Goal: Task Accomplishment & Management: Use online tool/utility

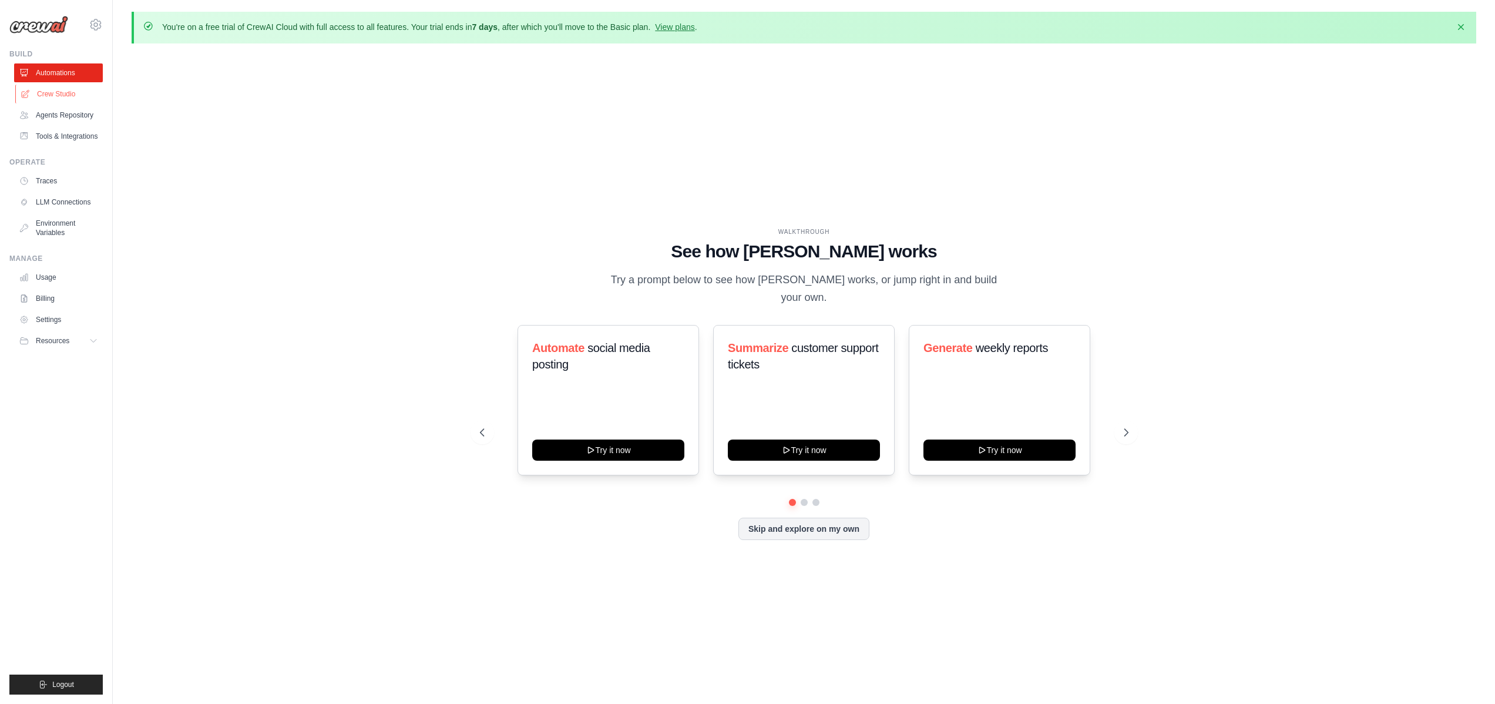
click at [64, 96] on link "Crew Studio" at bounding box center [59, 94] width 89 height 19
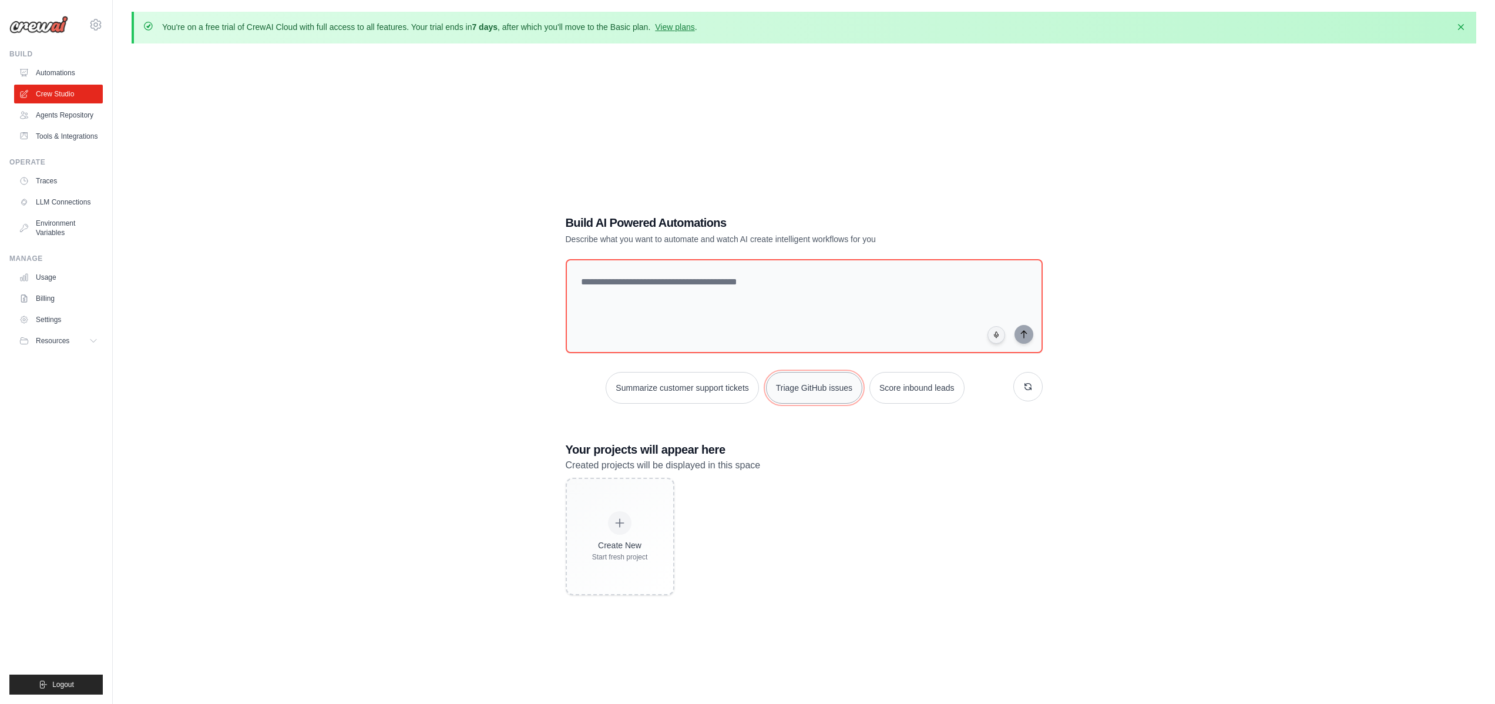
click at [811, 389] on button "Triage GitHub issues" at bounding box center [814, 388] width 96 height 32
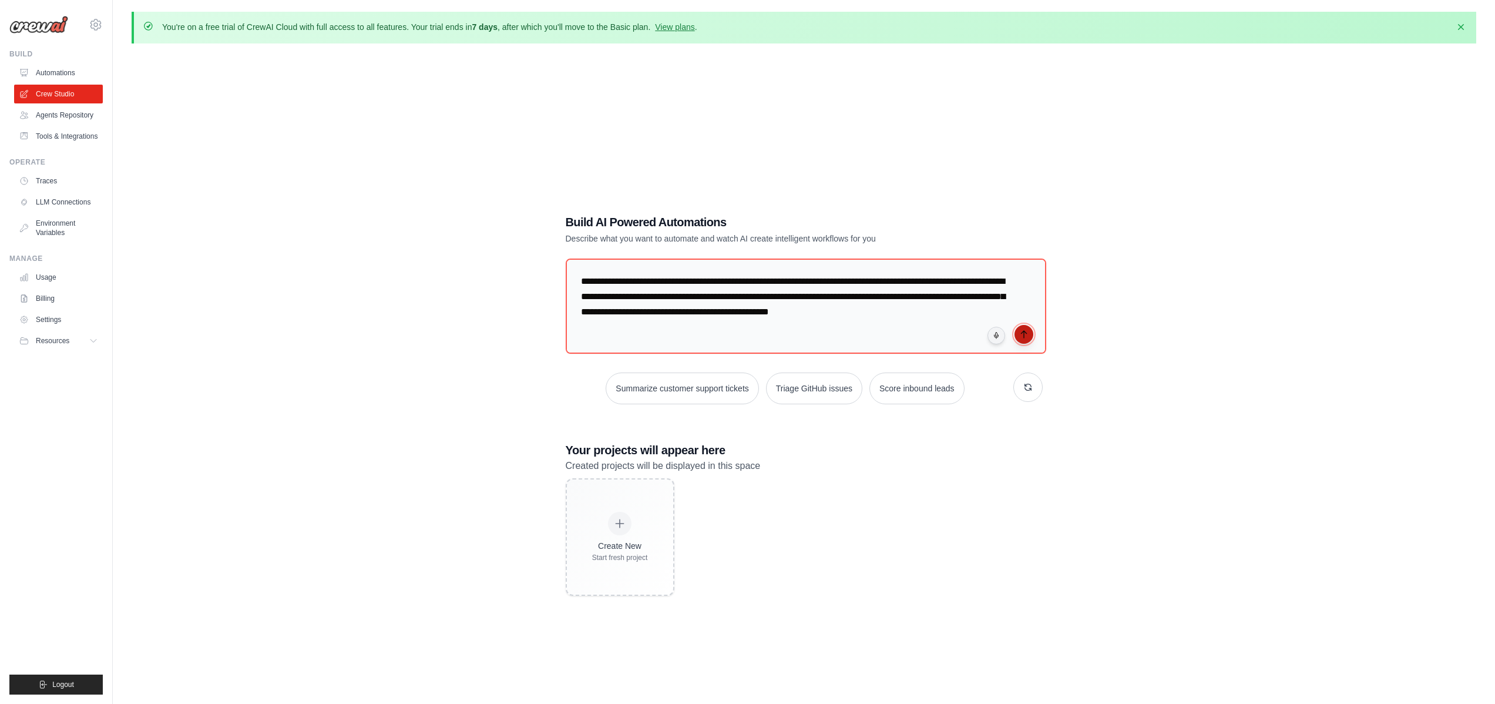
click at [1026, 338] on button "submit" at bounding box center [1024, 334] width 19 height 19
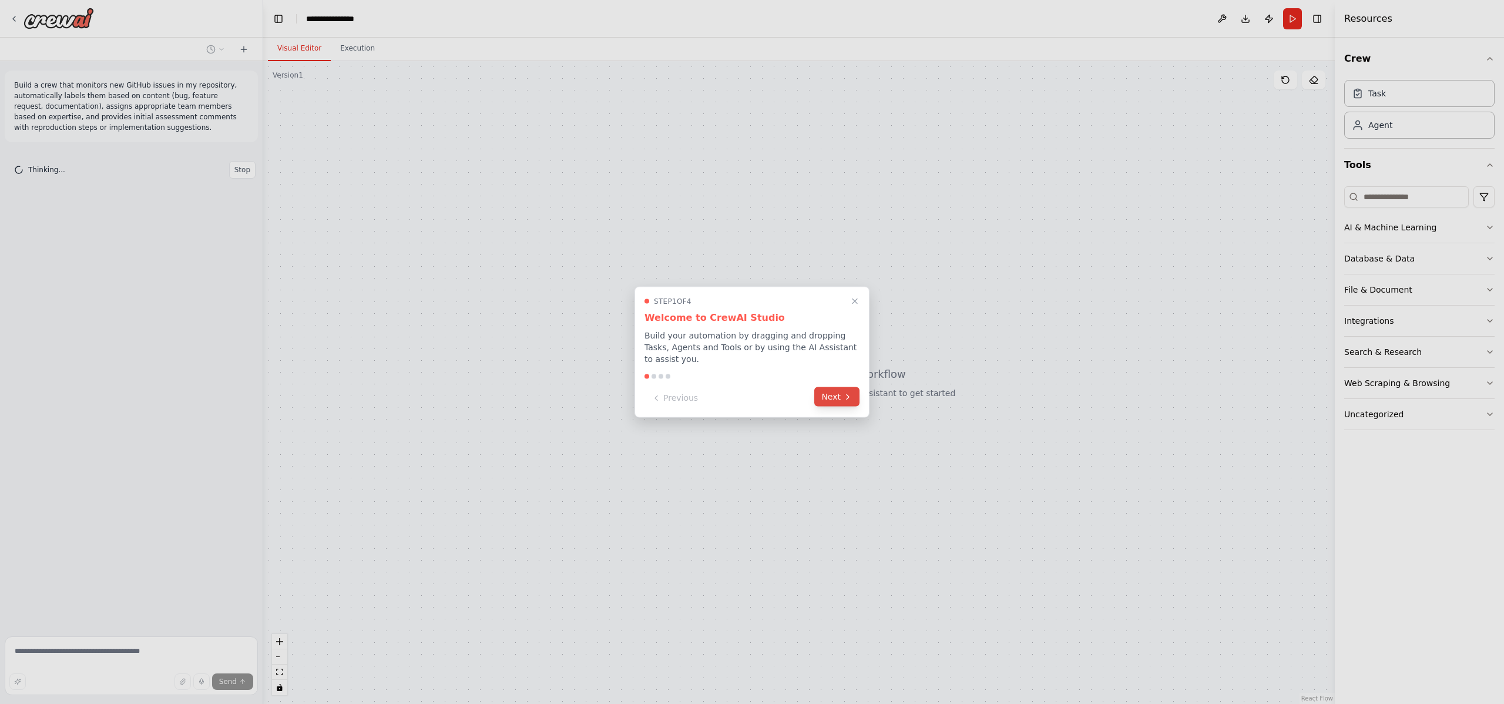
click at [844, 395] on icon at bounding box center [847, 396] width 9 height 9
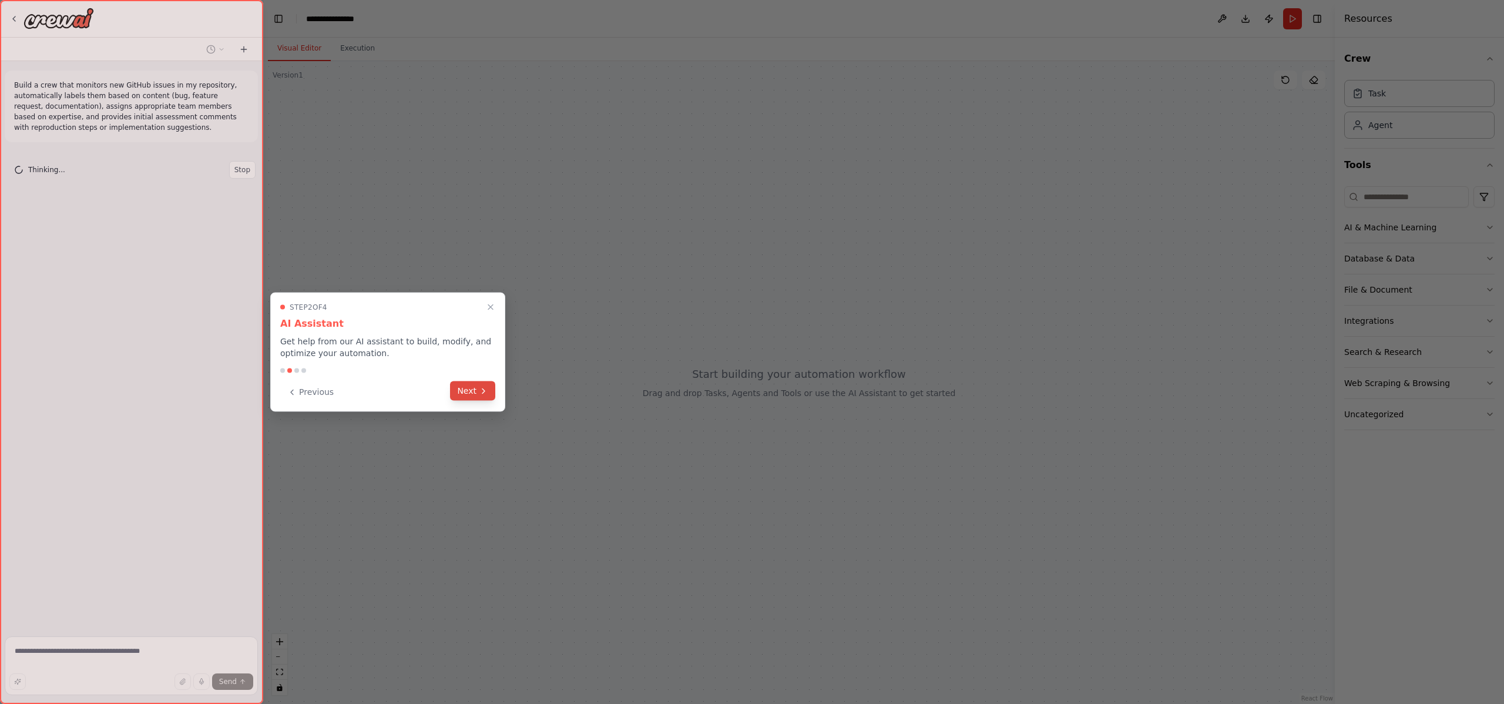
click at [470, 390] on button "Next" at bounding box center [472, 390] width 45 height 19
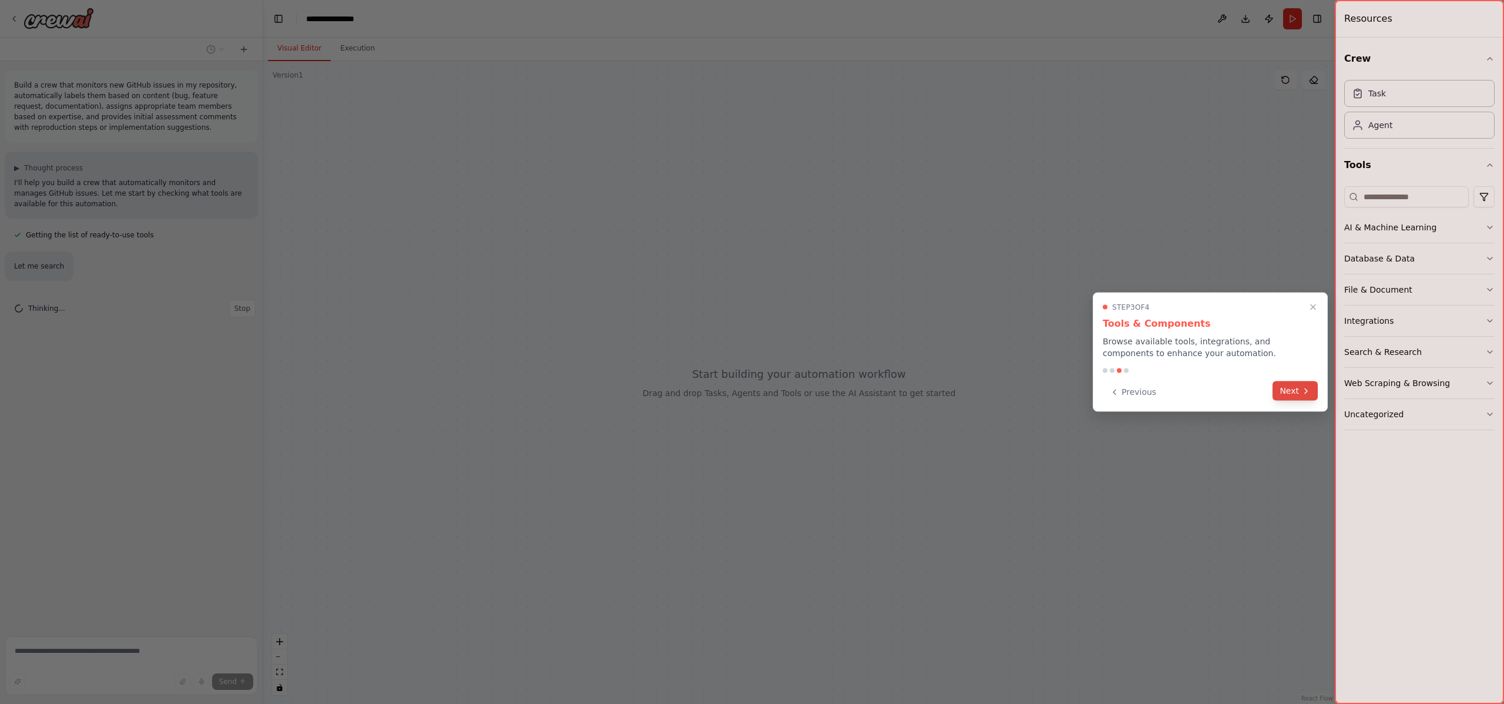
click at [1299, 386] on button "Next" at bounding box center [1295, 390] width 45 height 19
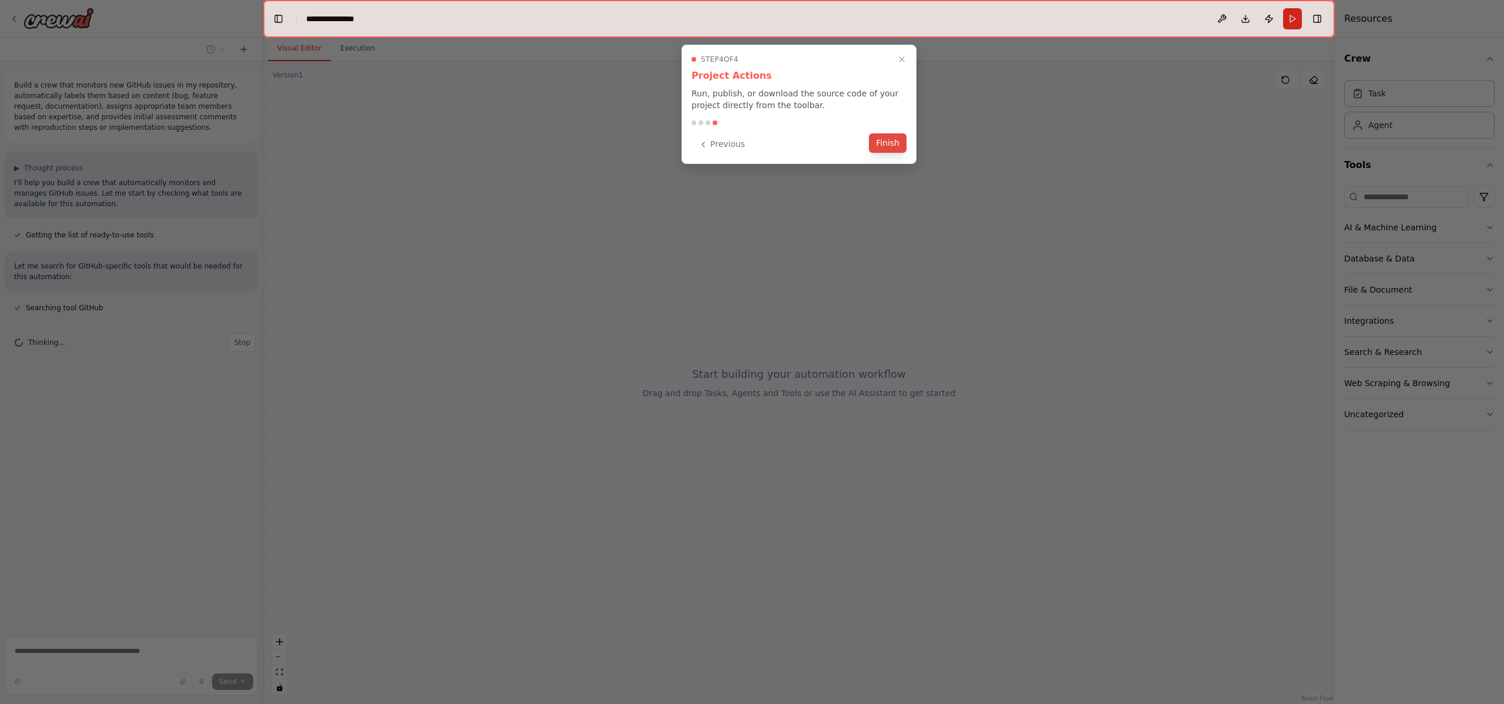
click at [886, 141] on button "Finish" at bounding box center [888, 142] width 38 height 19
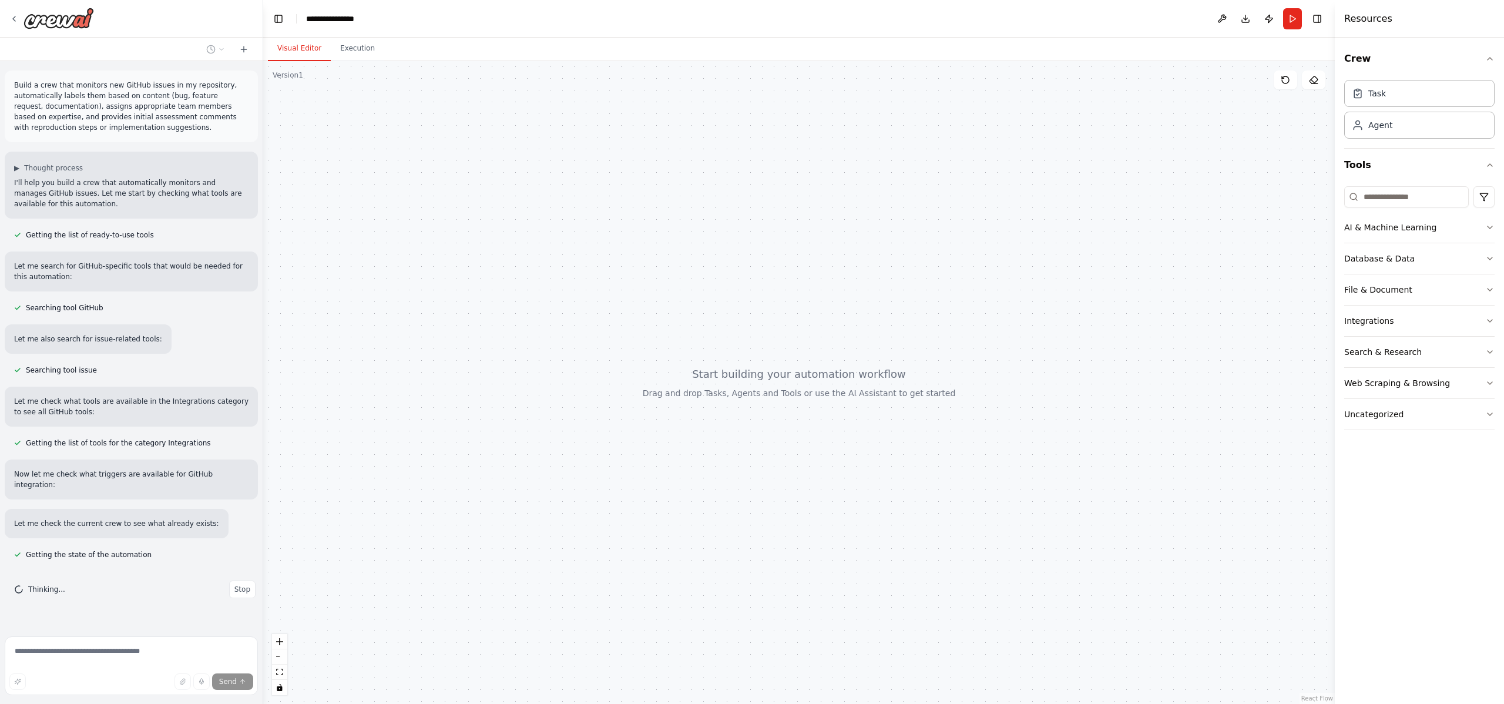
click at [576, 214] on div at bounding box center [799, 382] width 1072 height 643
drag, startPoint x: 782, startPoint y: 395, endPoint x: 674, endPoint y: 297, distance: 146.0
click at [768, 348] on div at bounding box center [799, 382] width 1072 height 643
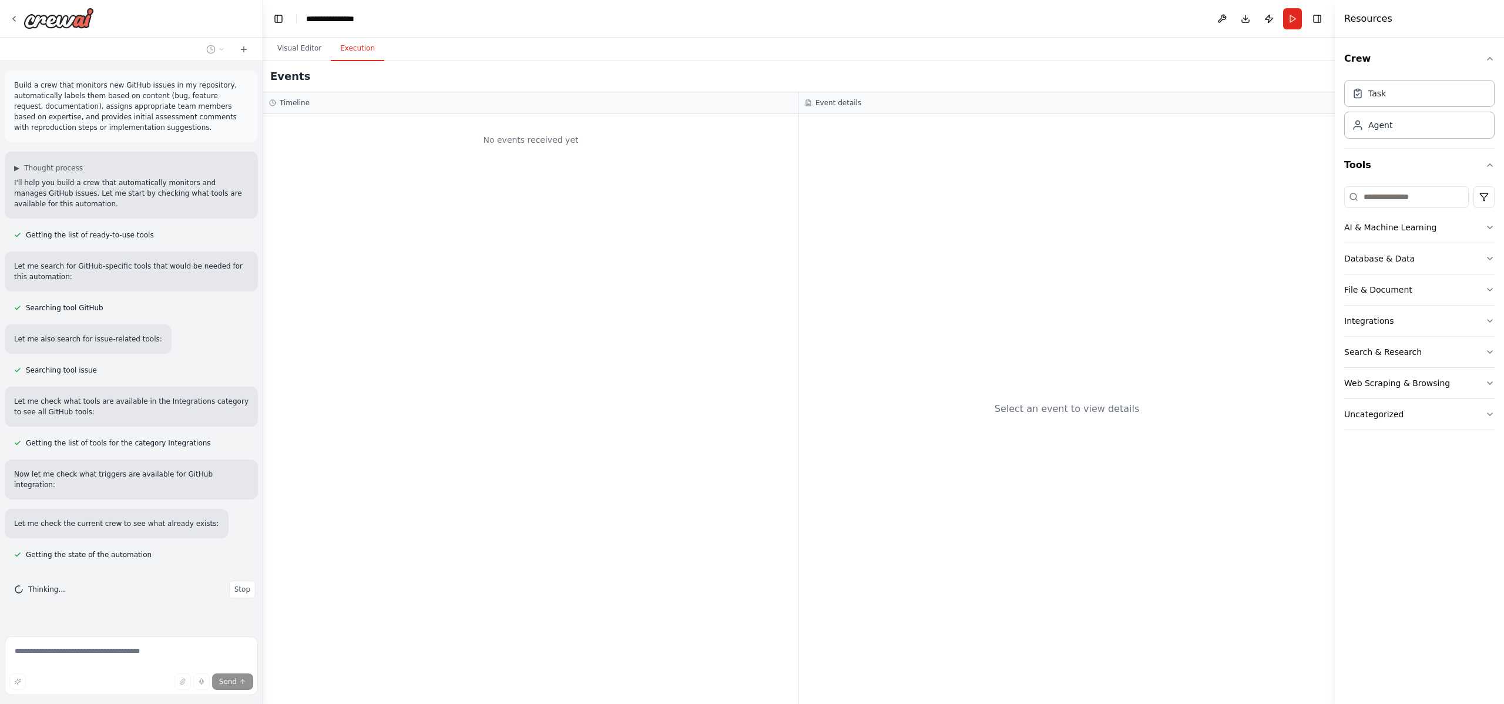
click at [357, 53] on button "Execution" at bounding box center [357, 48] width 53 height 25
click at [294, 47] on button "Visual Editor" at bounding box center [299, 48] width 63 height 25
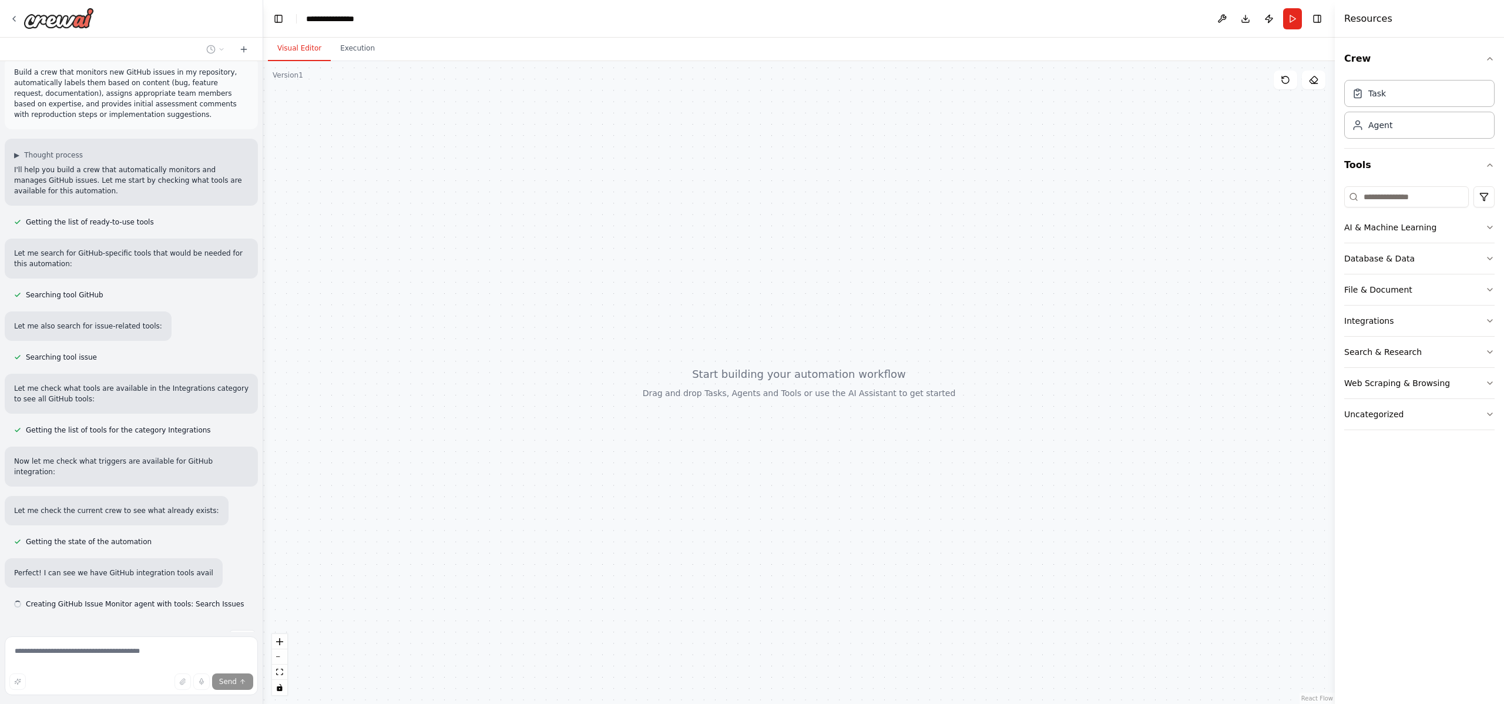
click at [670, 202] on div at bounding box center [799, 382] width 1072 height 643
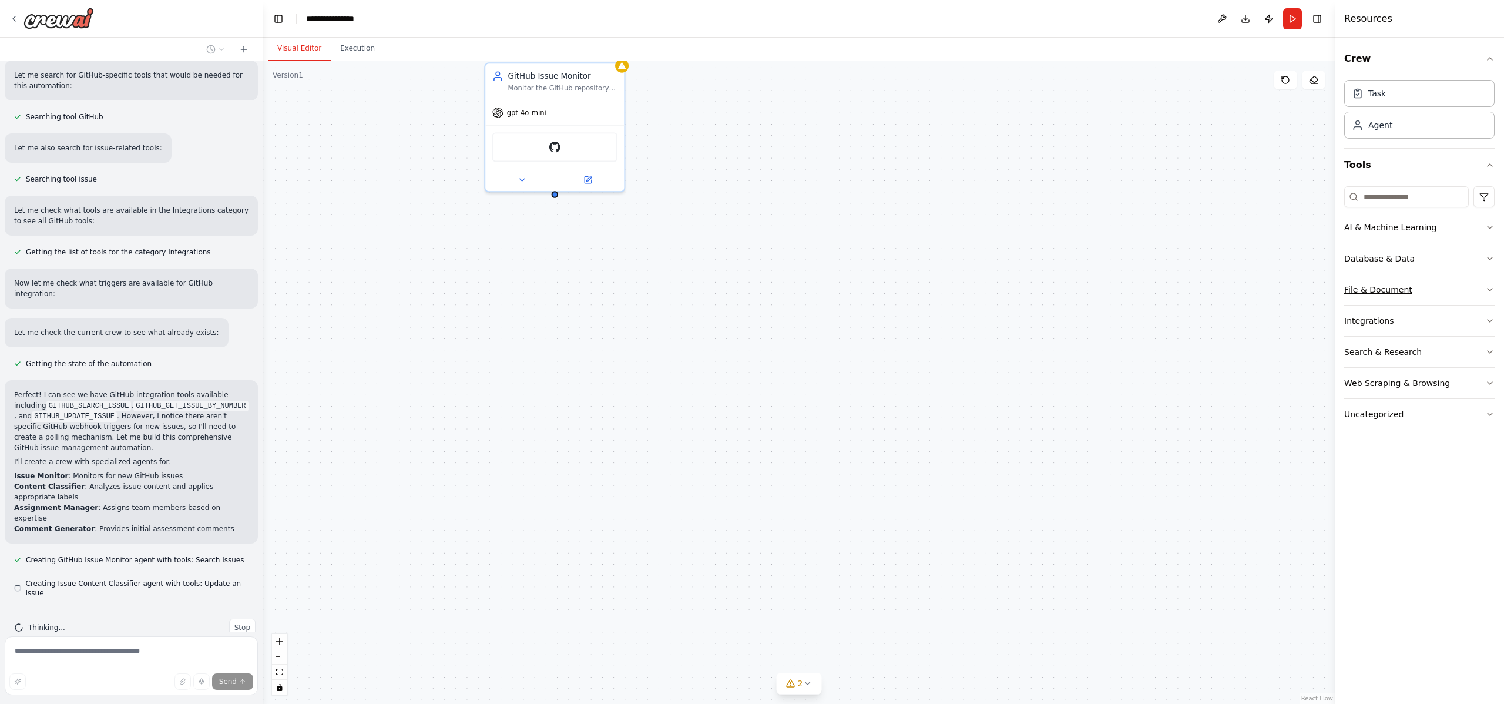
scroll to position [193, 0]
drag, startPoint x: 887, startPoint y: 162, endPoint x: 908, endPoint y: 252, distance: 92.4
click at [908, 252] on div "GitHub Issue Monitor Monitor the GitHub repository {repository_name} for new is…" at bounding box center [799, 382] width 1072 height 643
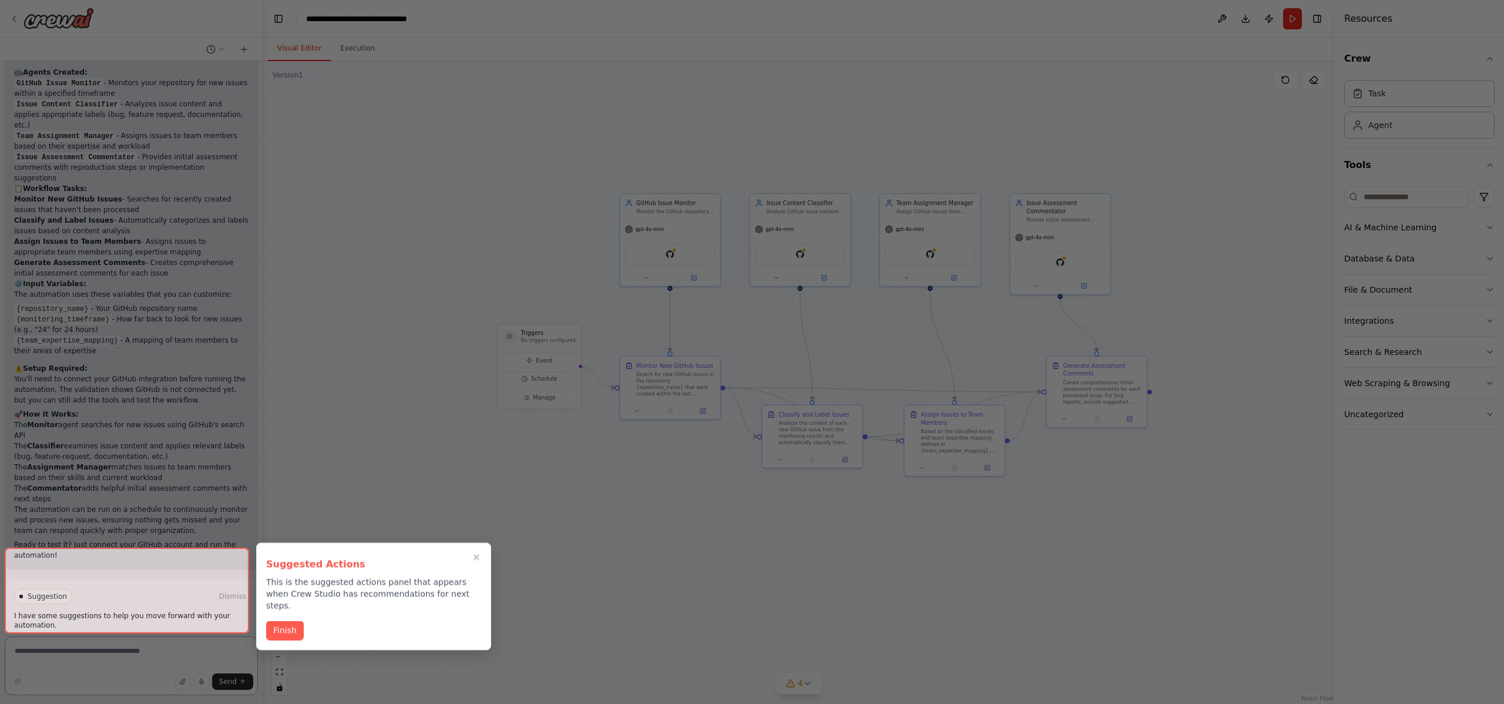
scroll to position [1151, 0]
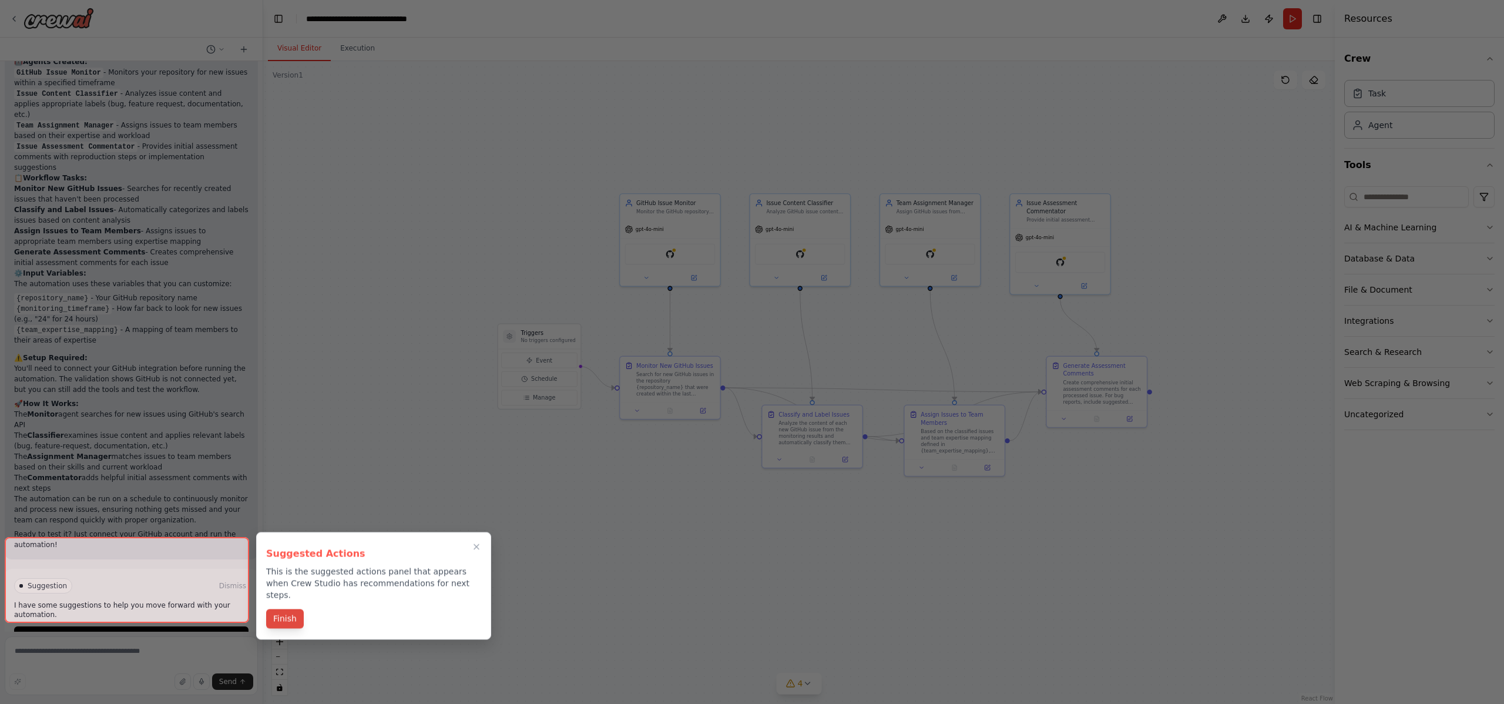
click at [289, 611] on button "Finish" at bounding box center [285, 618] width 38 height 19
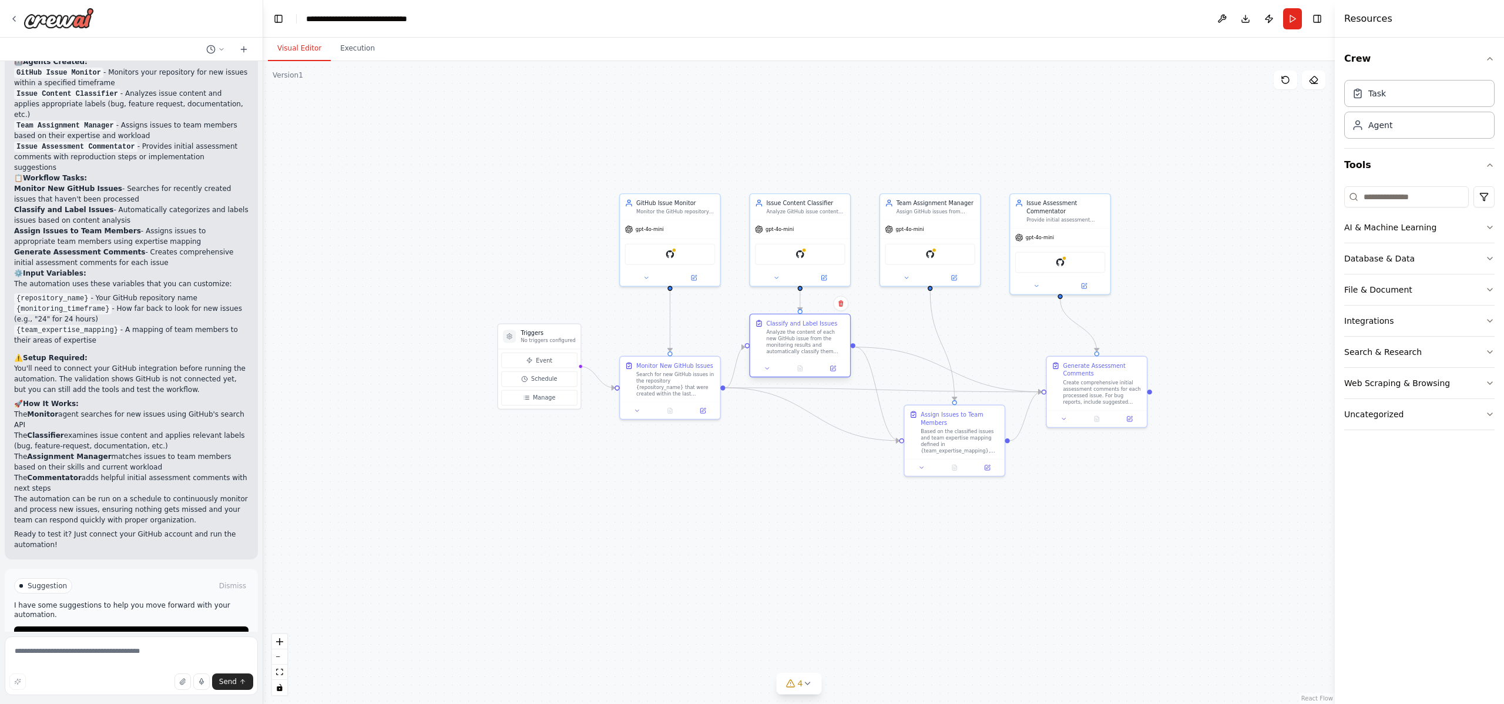
drag, startPoint x: 814, startPoint y: 424, endPoint x: 805, endPoint y: 337, distance: 87.5
click at [805, 337] on div "Analyze the content of each new GitHub issue from the monitoring results and au…" at bounding box center [805, 342] width 79 height 26
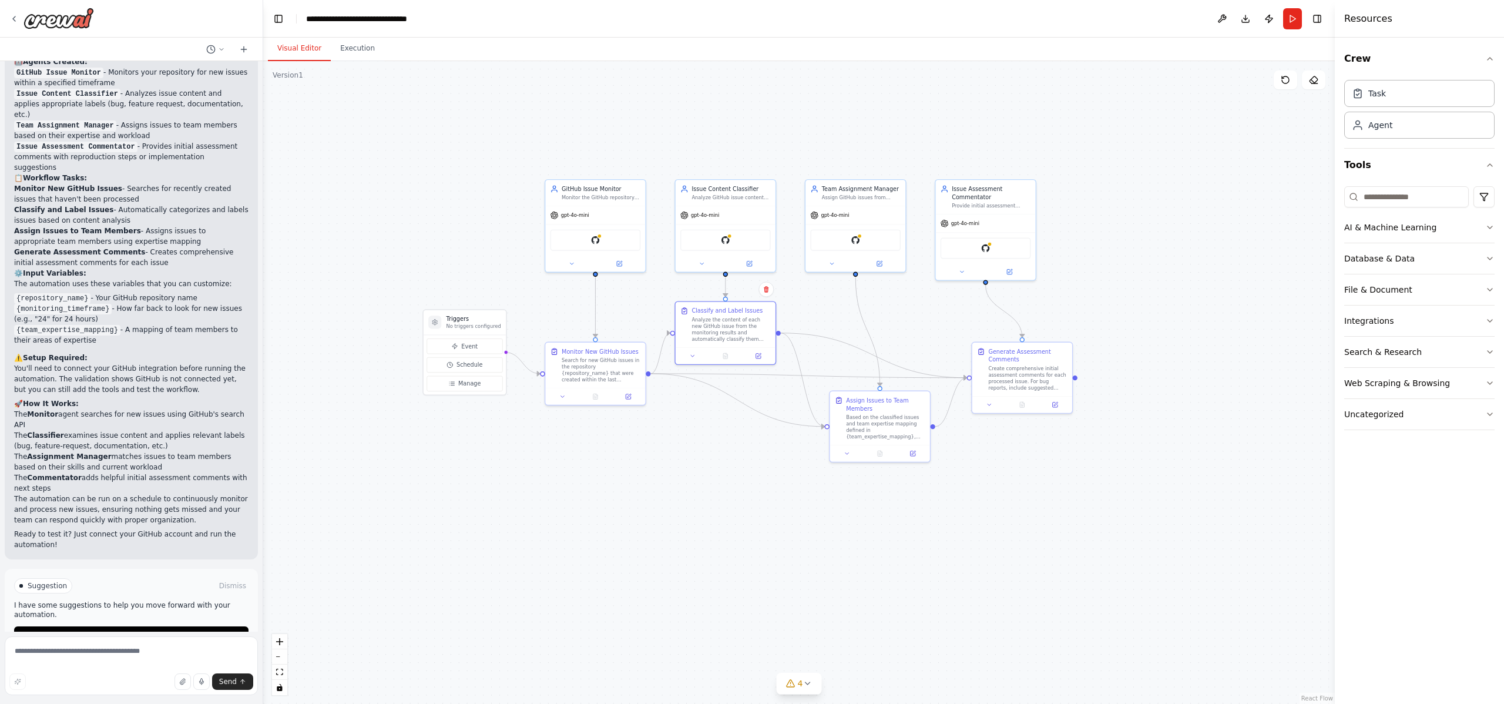
drag, startPoint x: 455, startPoint y: 306, endPoint x: 381, endPoint y: 291, distance: 75.4
click at [381, 291] on div ".deletable-edge-delete-btn { width: 20px; height: 20px; border: 0px solid #ffff…" at bounding box center [799, 382] width 1072 height 643
drag, startPoint x: 484, startPoint y: 320, endPoint x: 420, endPoint y: 317, distance: 64.7
click at [420, 317] on h3 "Triggers" at bounding box center [409, 319] width 55 height 8
drag, startPoint x: 596, startPoint y: 363, endPoint x: 558, endPoint y: 374, distance: 40.0
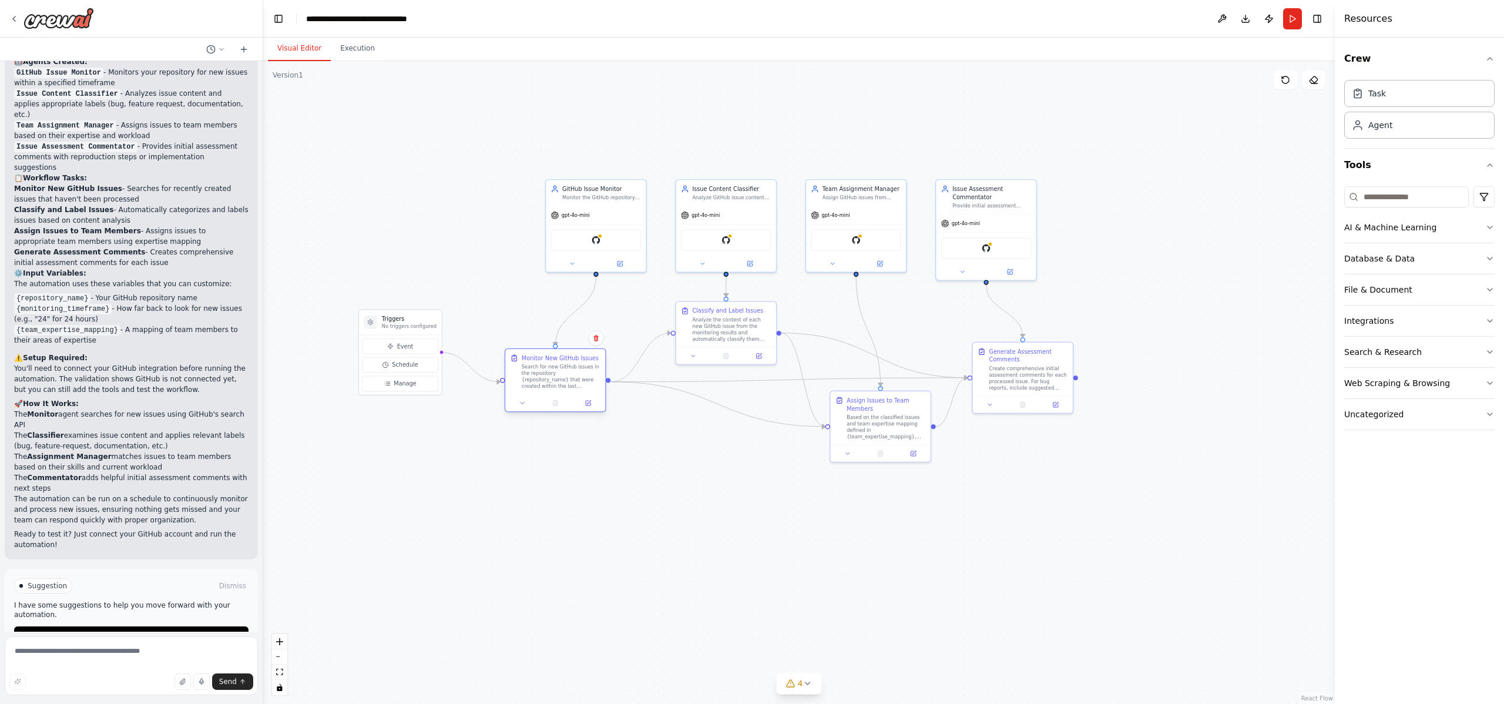
click at [558, 374] on div "Search for new GitHub issues in the repository {repository_name} that were crea…" at bounding box center [561, 377] width 79 height 26
drag, startPoint x: 881, startPoint y: 414, endPoint x: 884, endPoint y: 454, distance: 40.0
click at [884, 454] on div "Based on the classified issues and team expertise mapping defined in {team_expe…" at bounding box center [886, 466] width 79 height 26
drag, startPoint x: 1003, startPoint y: 372, endPoint x: 1032, endPoint y: 371, distance: 28.8
click at [1032, 371] on div "Create comprehensive initial assessment comments for each processed issue. For …" at bounding box center [1057, 377] width 79 height 26
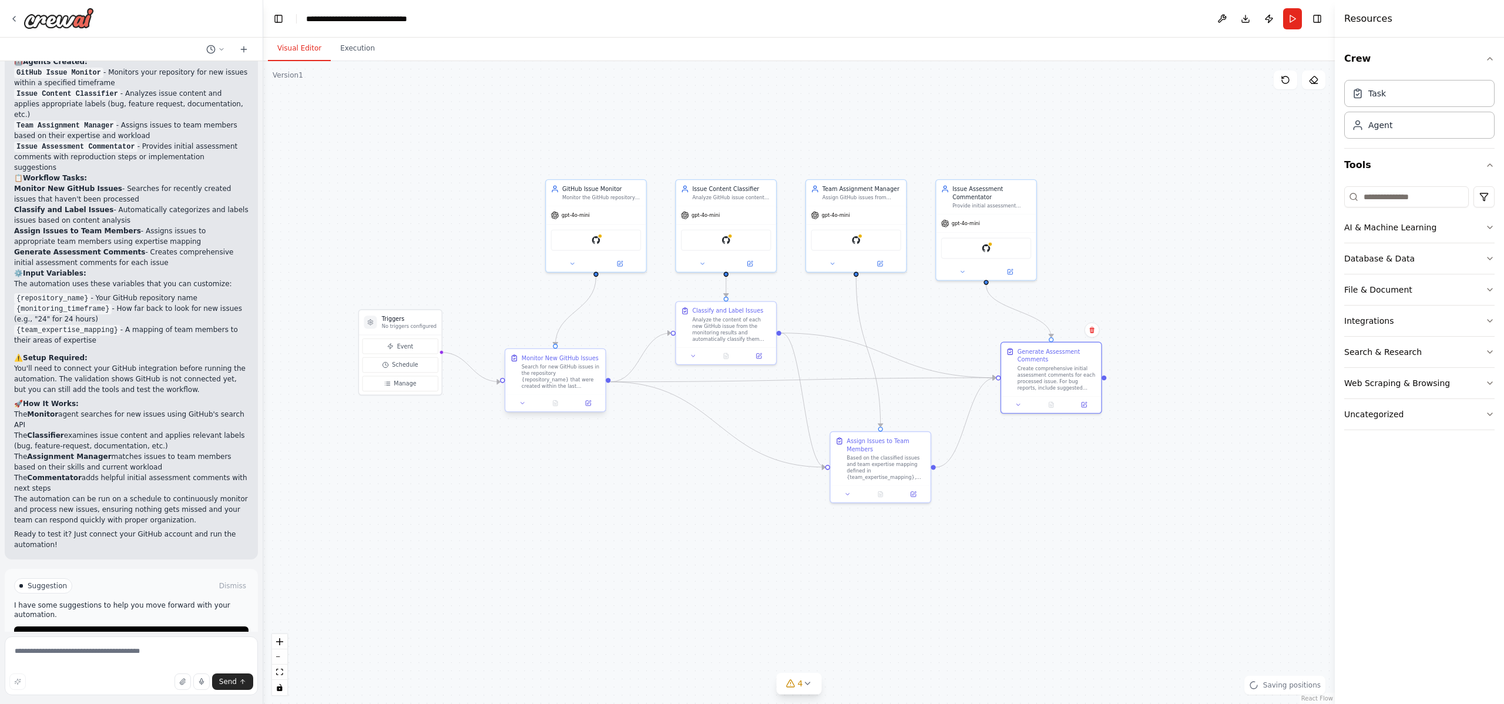
click at [560, 382] on div "Search for new GitHub issues in the repository {repository_name} that were crea…" at bounding box center [561, 377] width 79 height 26
click at [753, 327] on div "Analyze the content of each new GitHub issue from the monitoring results and au…" at bounding box center [731, 328] width 79 height 26
click at [619, 211] on div "gpt-4o-mini" at bounding box center [596, 213] width 100 height 18
click at [746, 199] on div "Analyze GitHub issue content from {repository_name} and automatically categoriz…" at bounding box center [731, 196] width 79 height 6
click at [874, 202] on div "Team Assignment Manager Assign GitHub issues from {repository_name} to appropri…" at bounding box center [856, 191] width 100 height 26
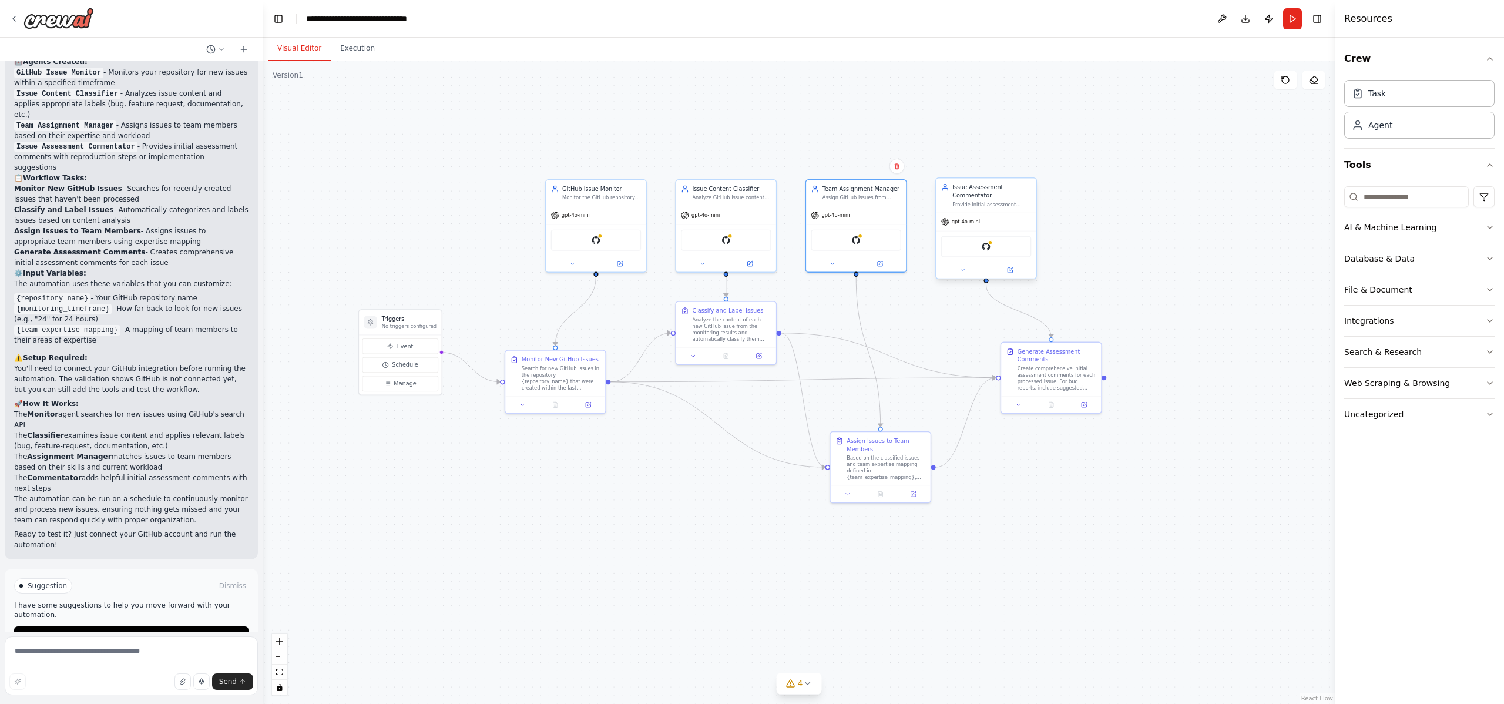
click at [961, 205] on div "Provide initial assessment comments on GitHub issues from {repository_name} wit…" at bounding box center [992, 204] width 79 height 6
click at [1054, 371] on div "Create comprehensive initial assessment comments for each processed issue. For …" at bounding box center [1057, 377] width 79 height 26
drag, startPoint x: 618, startPoint y: 214, endPoint x: 609, endPoint y: 212, distance: 9.1
click at [609, 212] on div "gpt-4o-mini" at bounding box center [588, 213] width 100 height 18
click at [602, 240] on div "GitHub" at bounding box center [588, 238] width 90 height 21
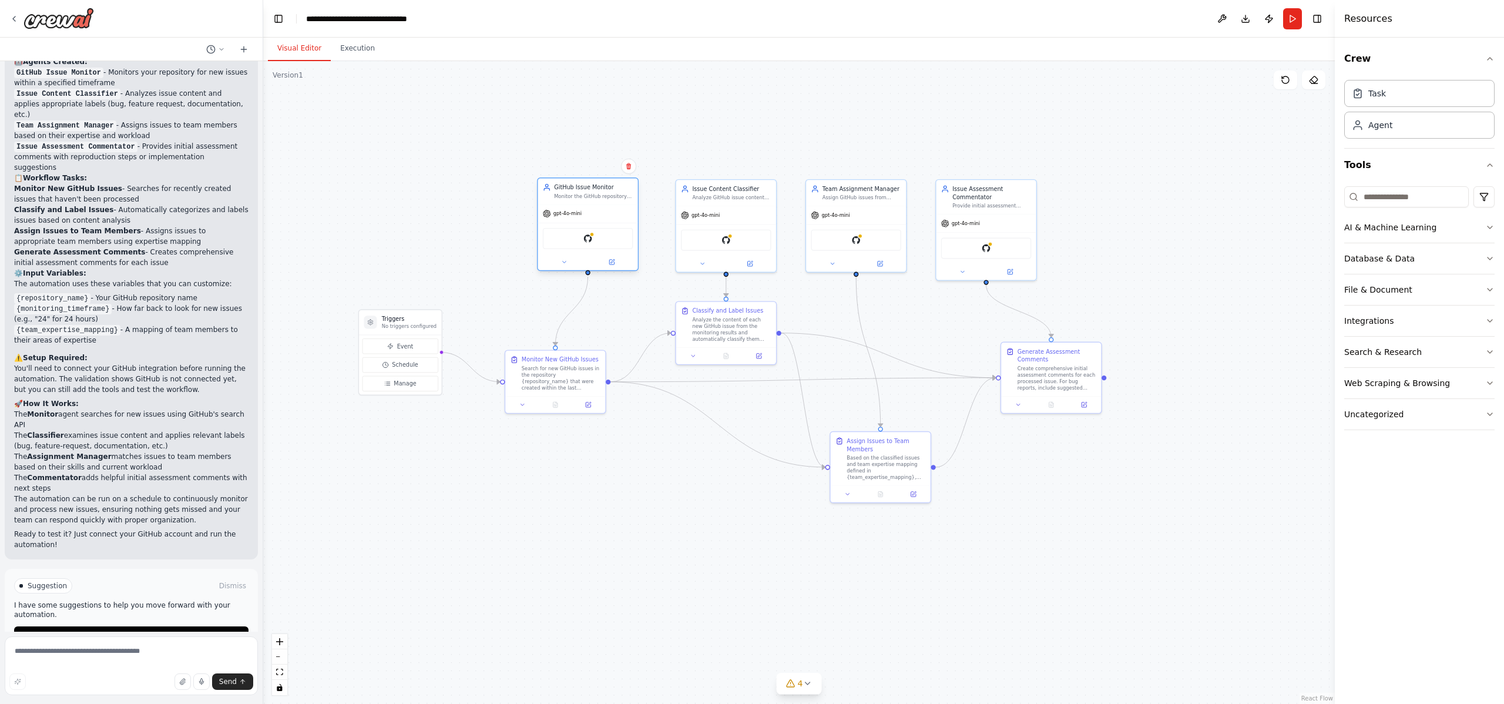
click at [602, 240] on div "GitHub" at bounding box center [588, 238] width 90 height 21
click at [605, 194] on div "Monitor the GitHub repository {repository_name} for new issues and retrieve the…" at bounding box center [593, 196] width 79 height 6
click at [615, 266] on button at bounding box center [612, 262] width 46 height 10
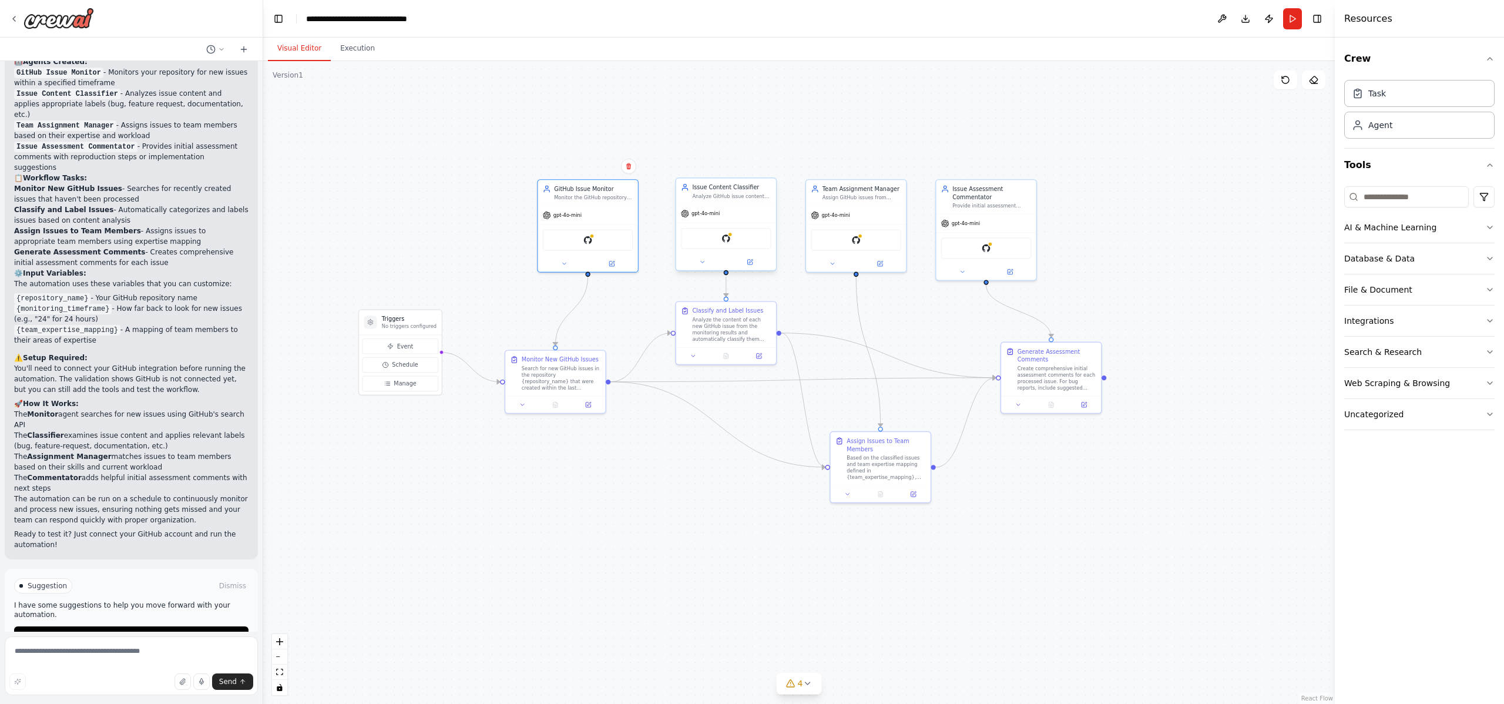
click at [735, 202] on div "Issue Content Classifier Analyze GitHub issue content from {repository_name} an…" at bounding box center [726, 191] width 100 height 26
click at [755, 264] on button at bounding box center [750, 262] width 46 height 10
click at [884, 263] on button at bounding box center [880, 262] width 46 height 10
click at [586, 404] on icon at bounding box center [588, 403] width 5 height 5
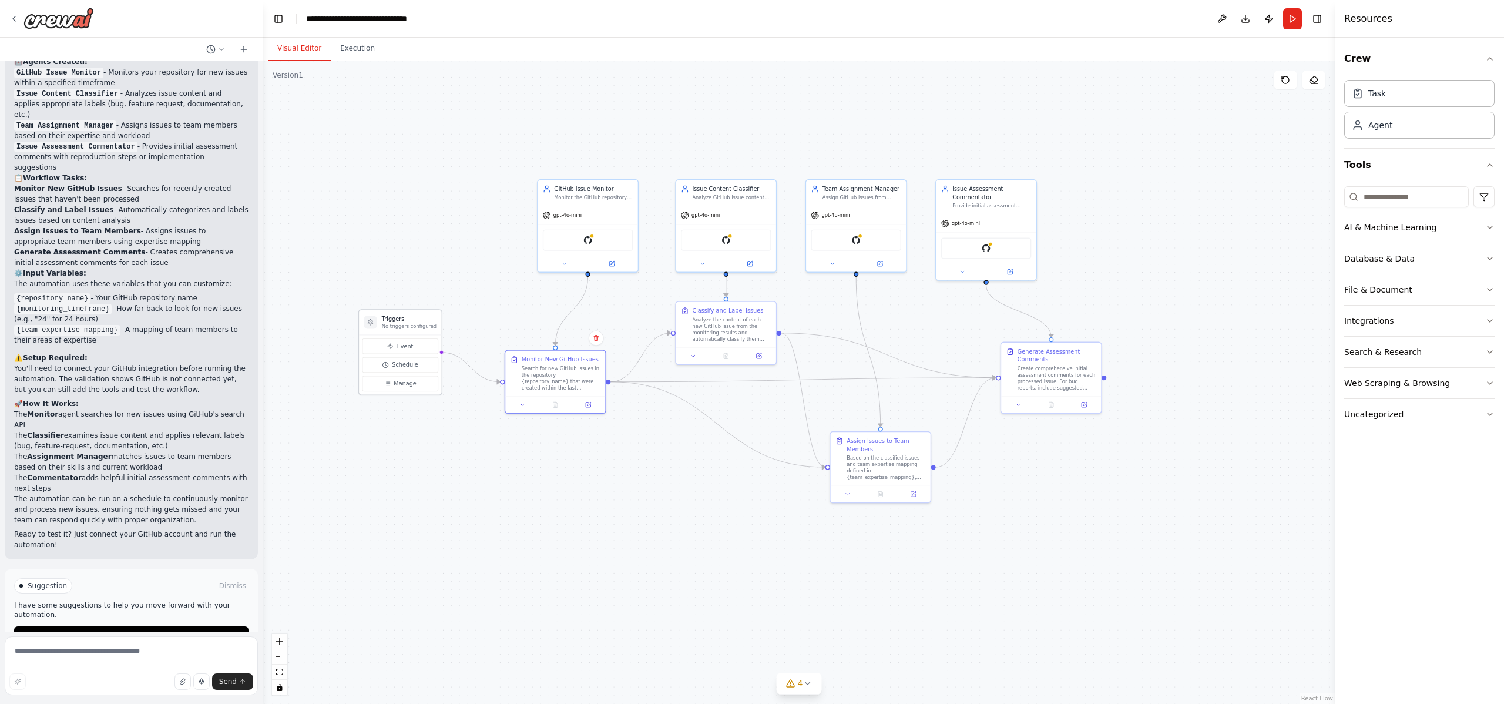
click at [397, 326] on p "No triggers configured" at bounding box center [409, 326] width 55 height 6
click at [401, 390] on button "Manage" at bounding box center [401, 383] width 76 height 15
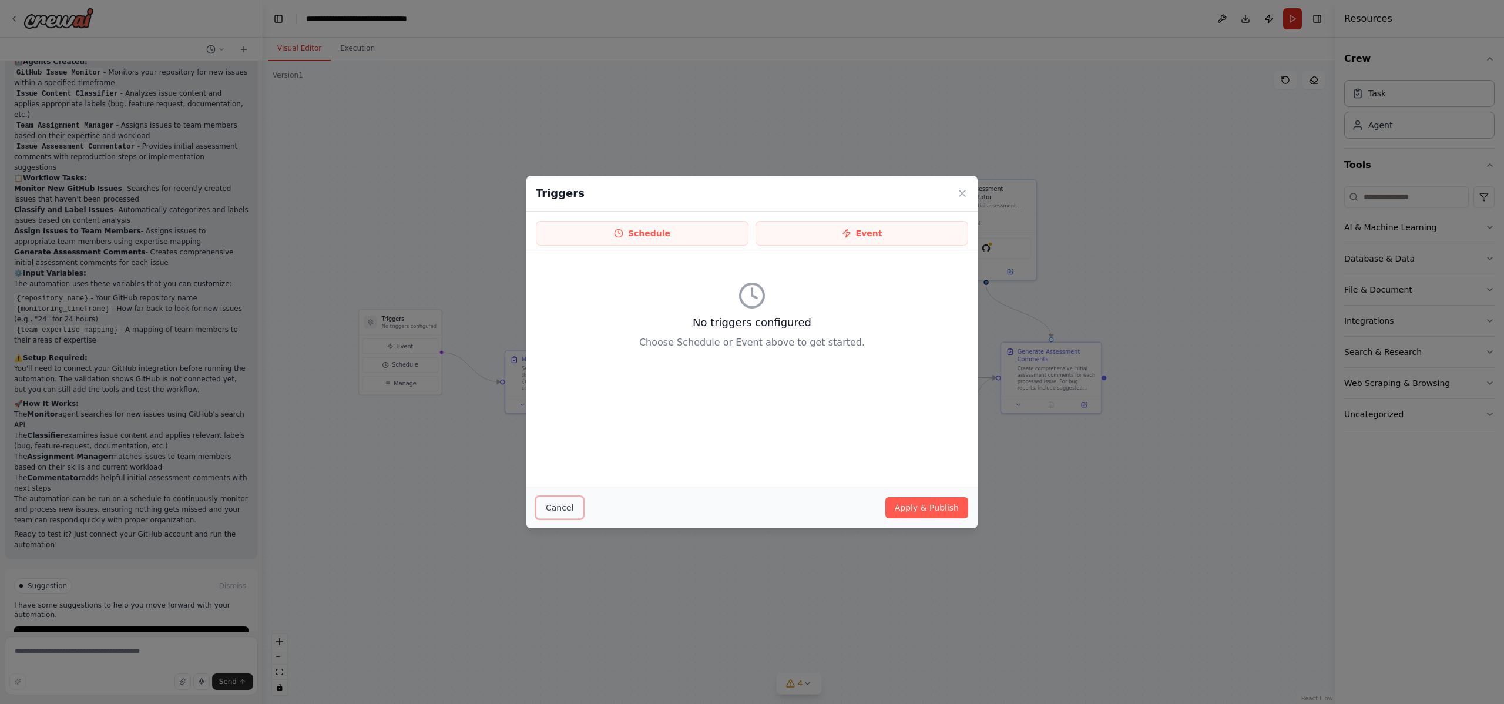
click at [559, 502] on button "Cancel" at bounding box center [560, 508] width 48 height 22
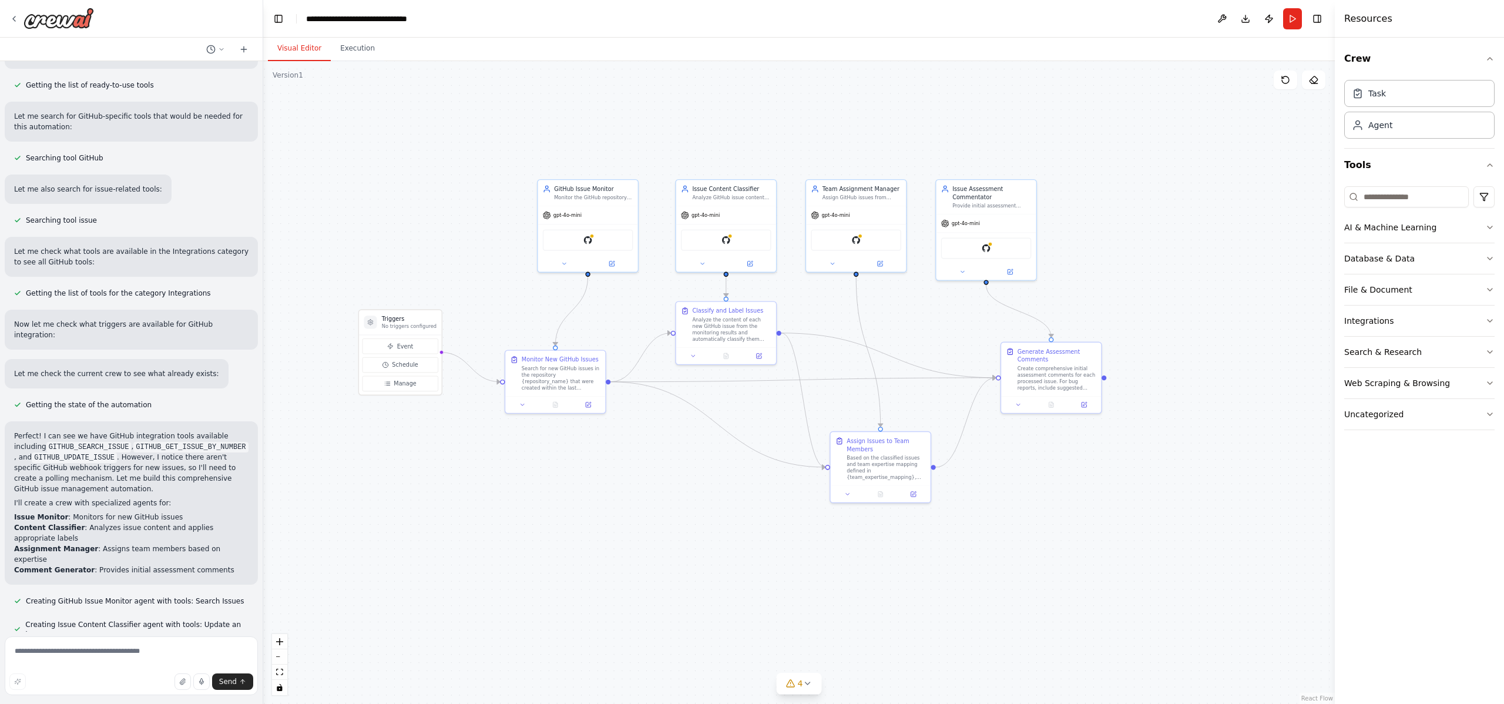
scroll to position [0, 0]
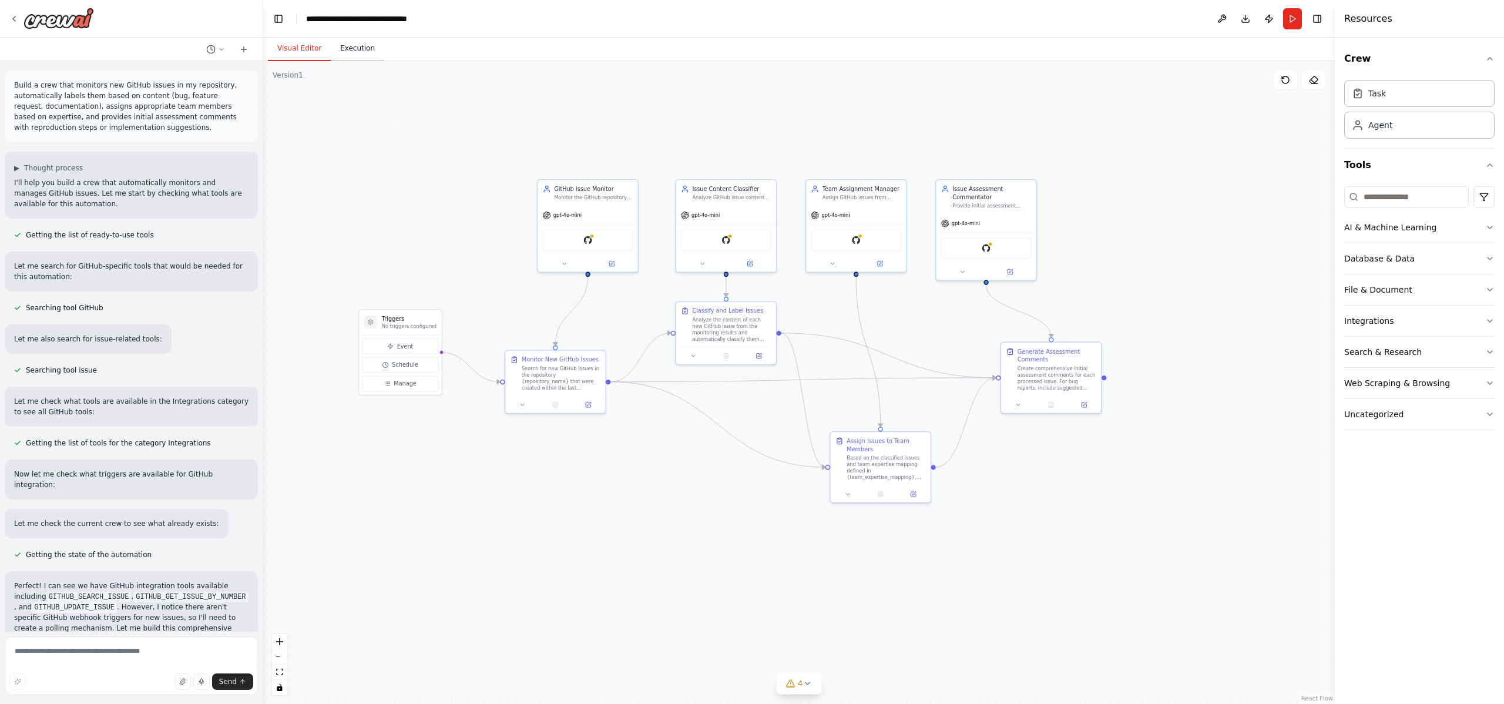
click at [356, 48] on button "Execution" at bounding box center [357, 48] width 53 height 25
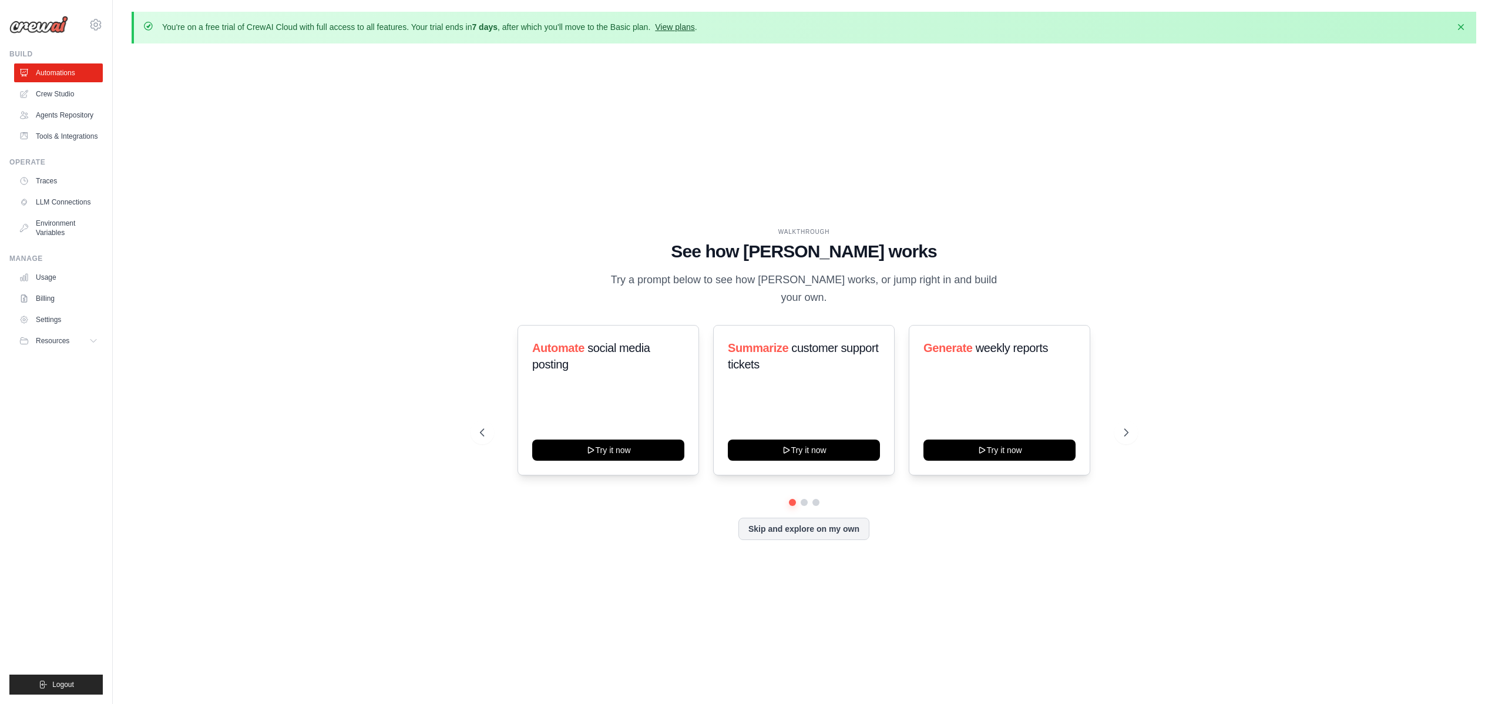
click at [686, 29] on link "View plans" at bounding box center [674, 26] width 39 height 9
